Goal: Check status

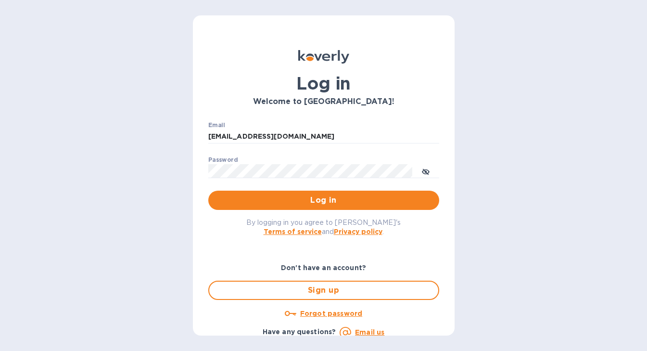
click at [304, 216] on div "By logging in you agree to Koverly's Terms of service and Privacy policy ." at bounding box center [324, 227] width 246 height 34
click at [304, 209] on button "Log in" at bounding box center [323, 200] width 231 height 19
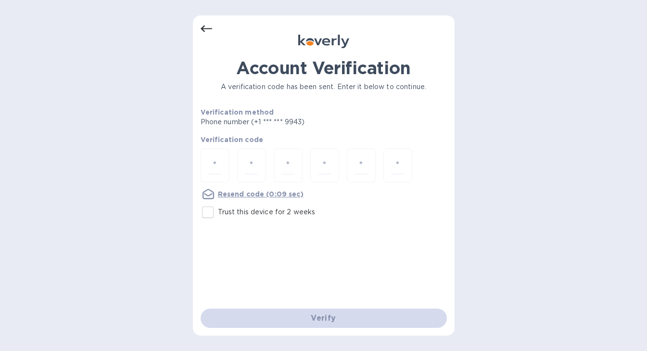
click at [206, 216] on input "Trust this device for 2 weeks" at bounding box center [208, 212] width 20 height 20
checkbox input "true"
click at [214, 165] on input "number" at bounding box center [215, 165] width 13 height 18
type input "7"
type input "9"
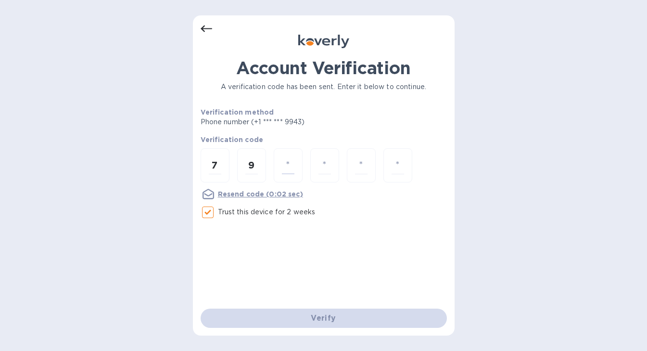
type input "2"
type input "9"
type input "7"
type input "1"
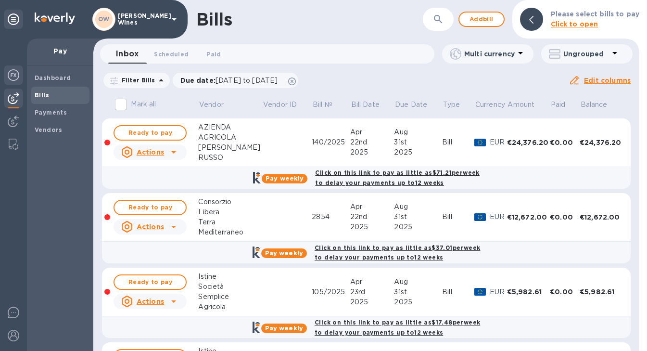
click at [9, 79] on img at bounding box center [14, 75] width 12 height 12
